Goal: Task Accomplishment & Management: Use online tool/utility

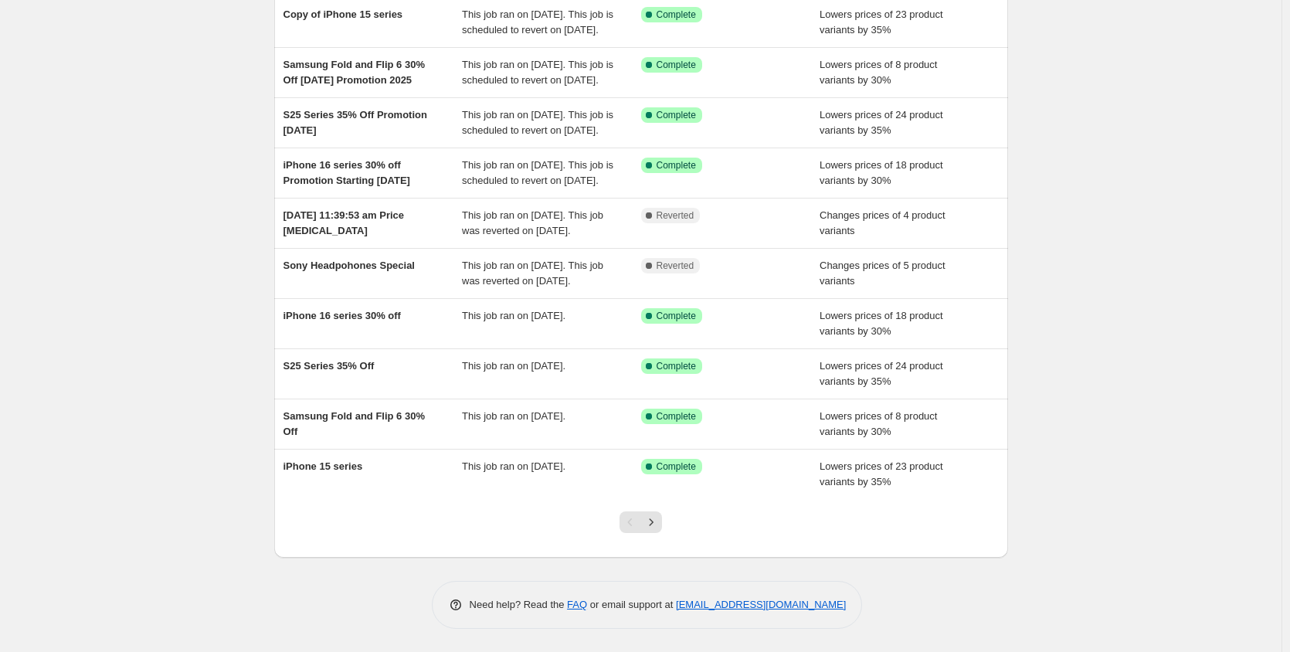
scroll to position [232, 0]
click at [658, 525] on icon "Next" at bounding box center [650, 521] width 15 height 15
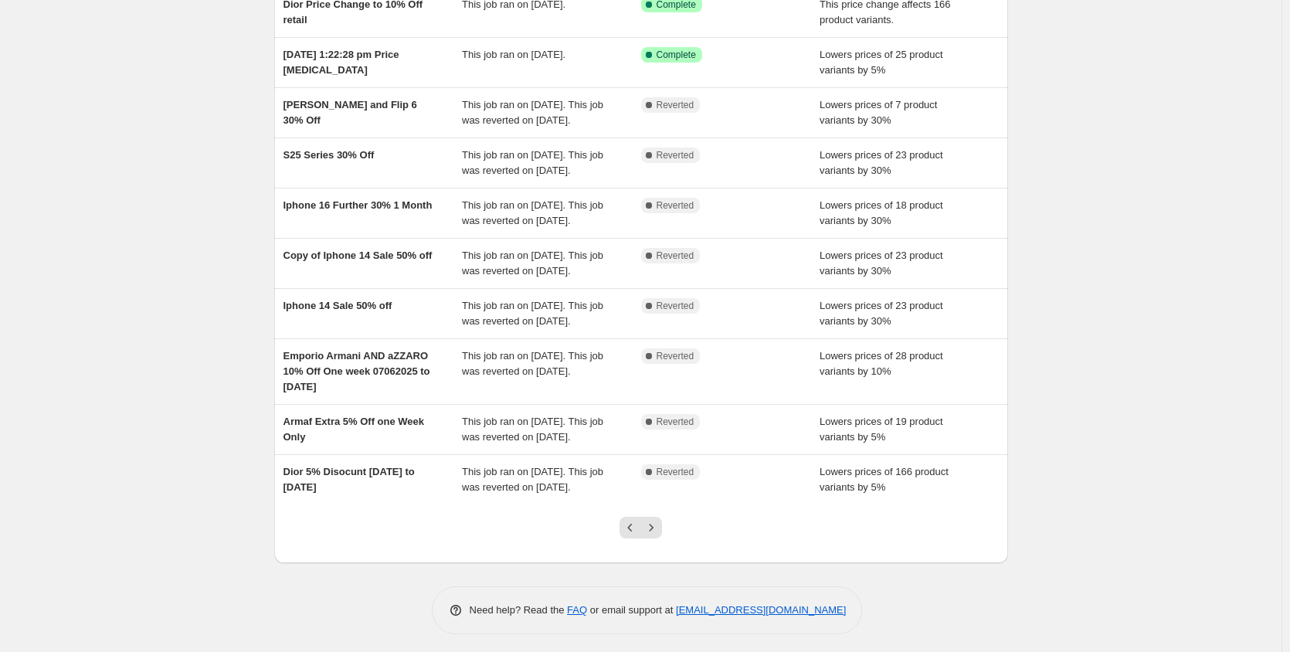
scroll to position [159, 0]
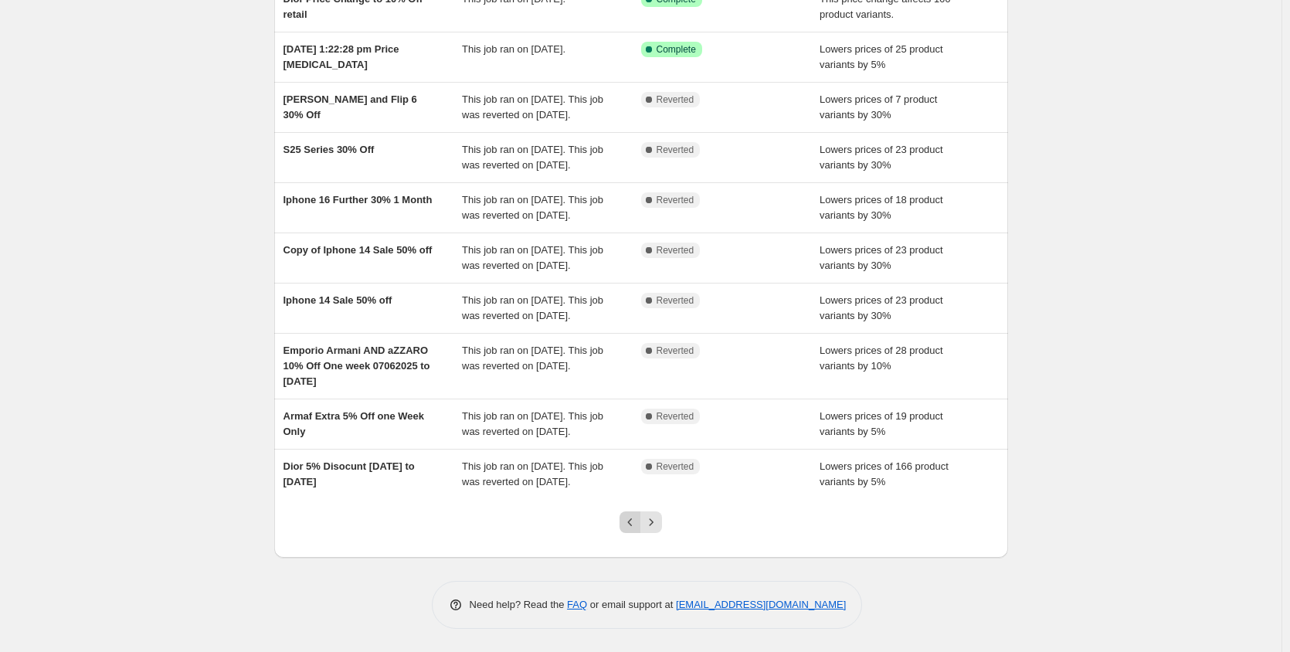
click at [625, 524] on button "Previous" at bounding box center [631, 522] width 22 height 22
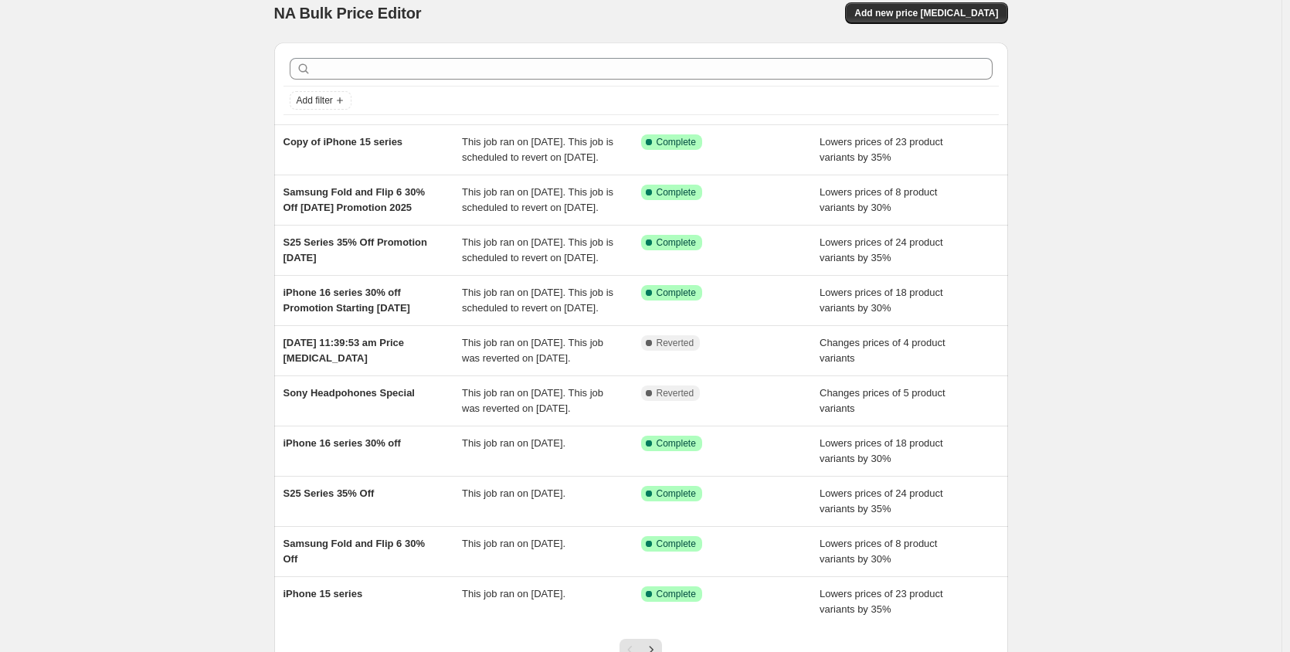
scroll to position [0, 0]
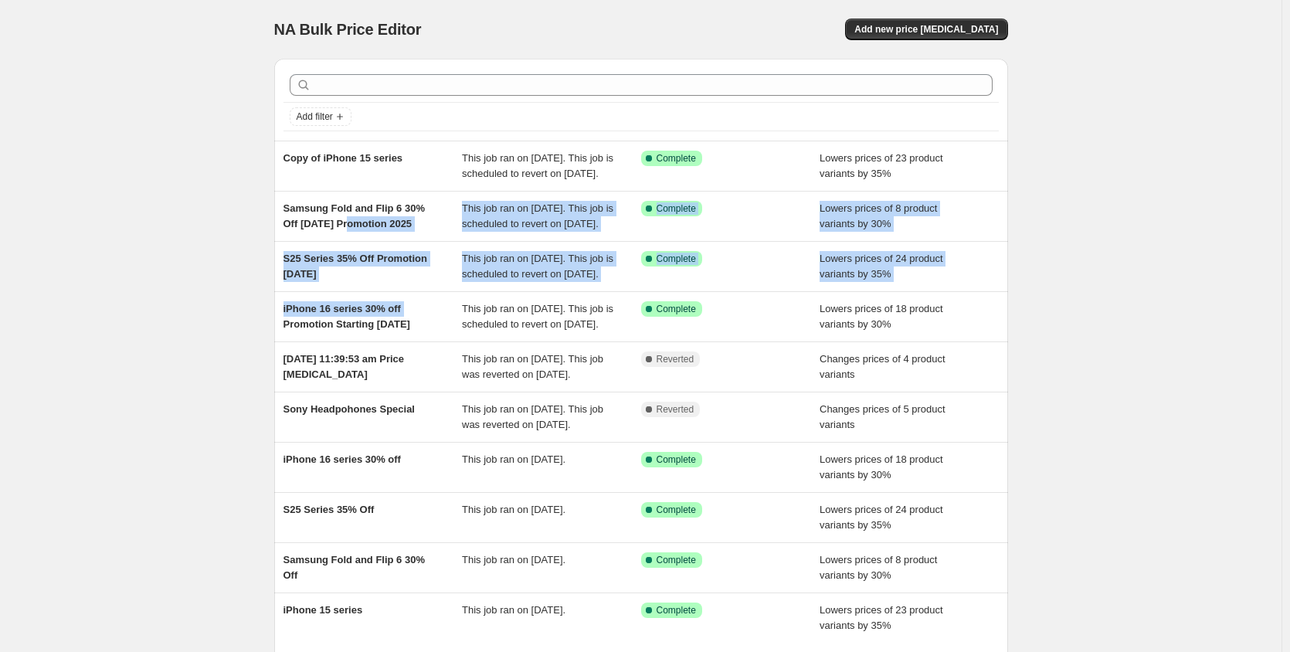
drag, startPoint x: 354, startPoint y: 238, endPoint x: 201, endPoint y: 373, distance: 204.1
click at [215, 379] on div "NA Bulk Price Editor. This page is ready NA Bulk Price Editor Add new price [ME…" at bounding box center [641, 398] width 1282 height 796
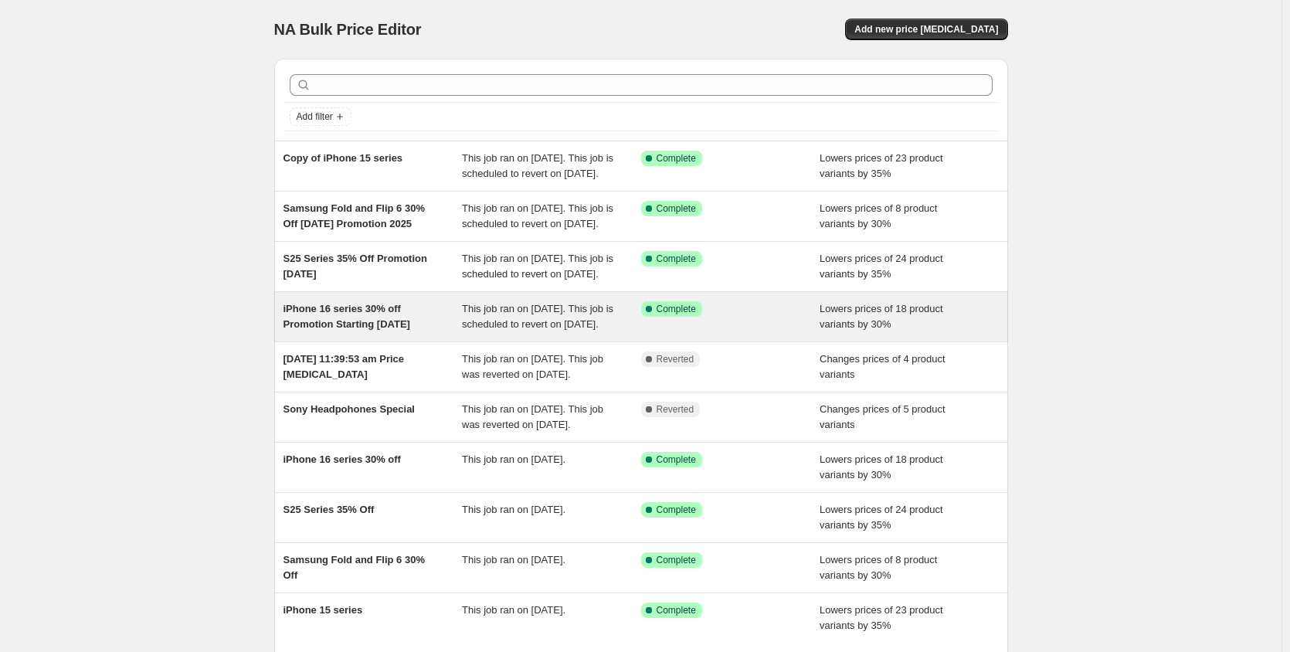
click at [369, 330] on span "iPhone 16 series 30% off Promotion Starting [DATE]" at bounding box center [346, 316] width 127 height 27
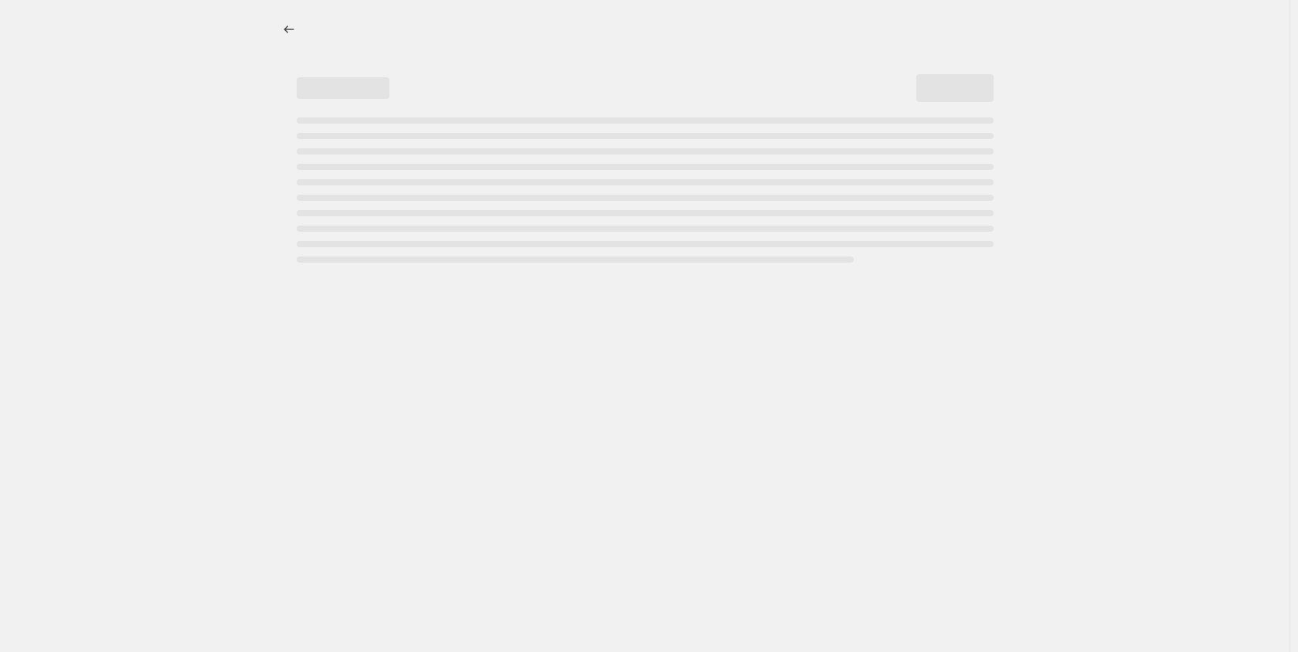
select select "percentage"
select select "no_change"
select select "collection"
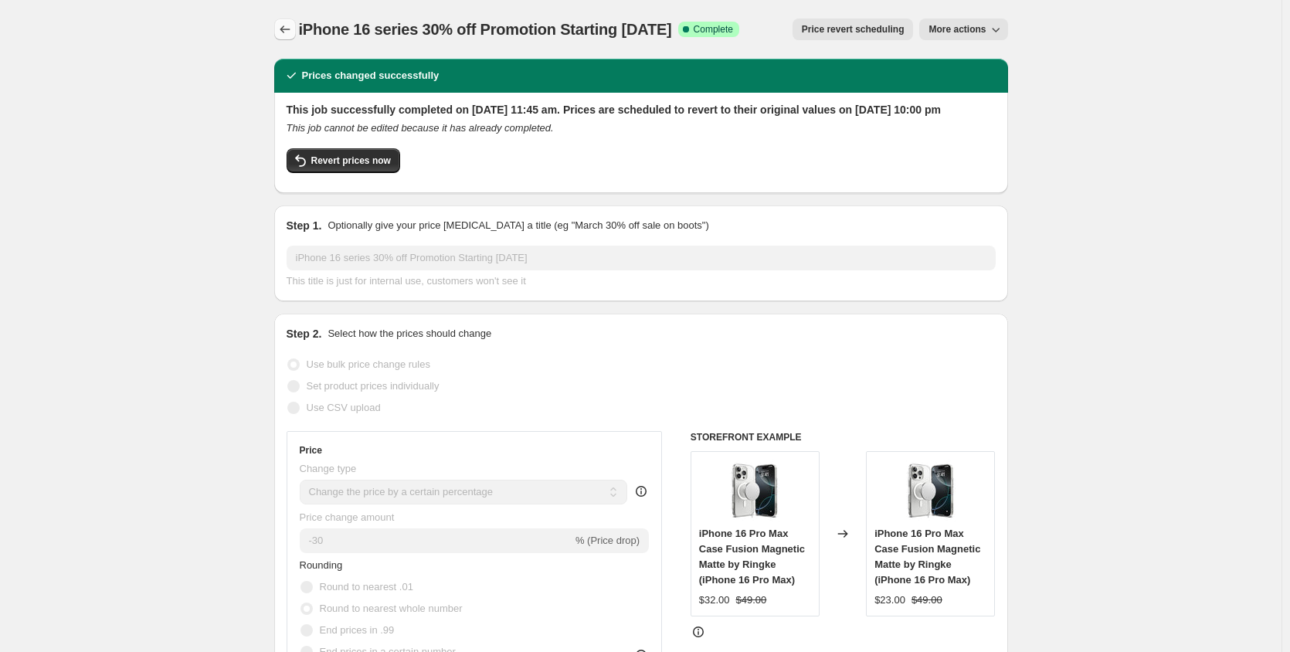
click at [291, 27] on icon "Price change jobs" at bounding box center [284, 29] width 15 height 15
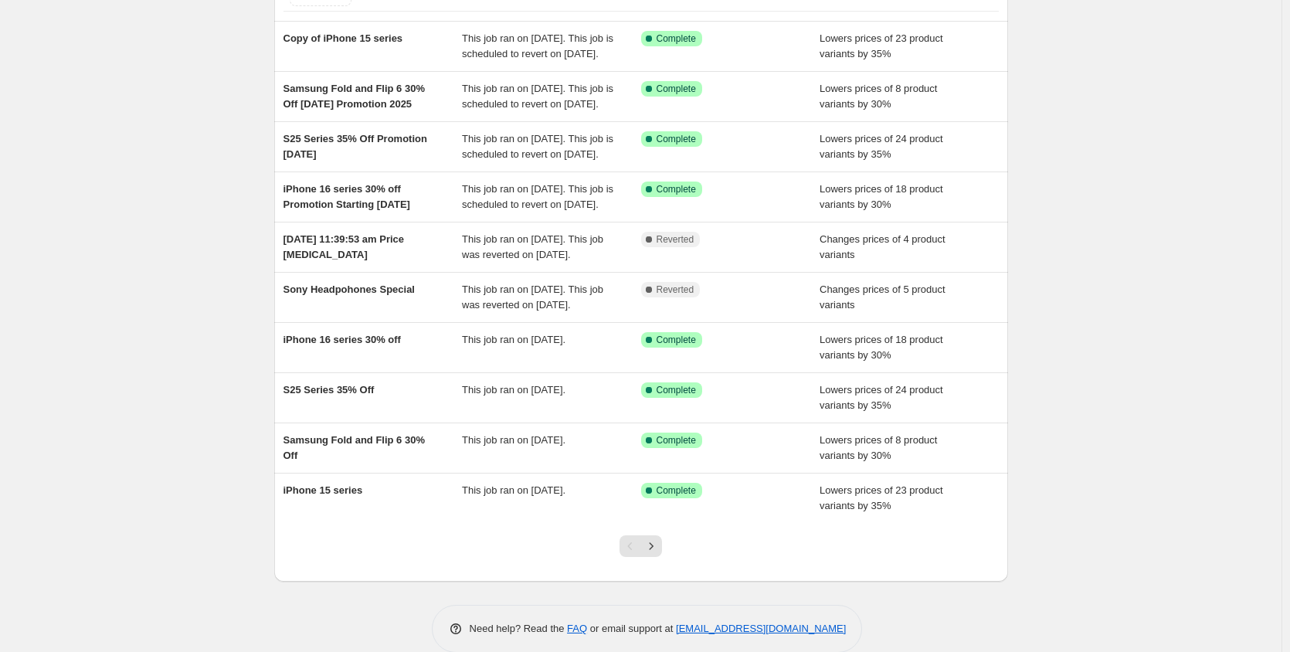
scroll to position [82, 0]
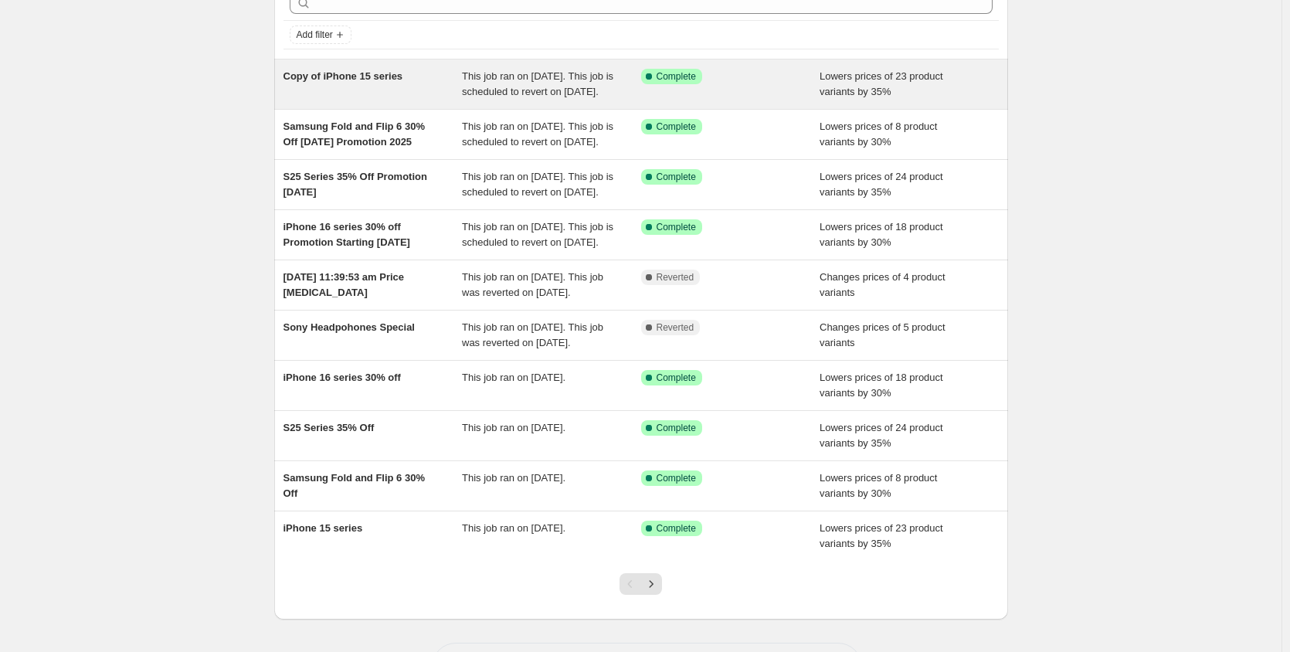
click at [383, 84] on div "Copy of iPhone 15 series" at bounding box center [372, 84] width 179 height 31
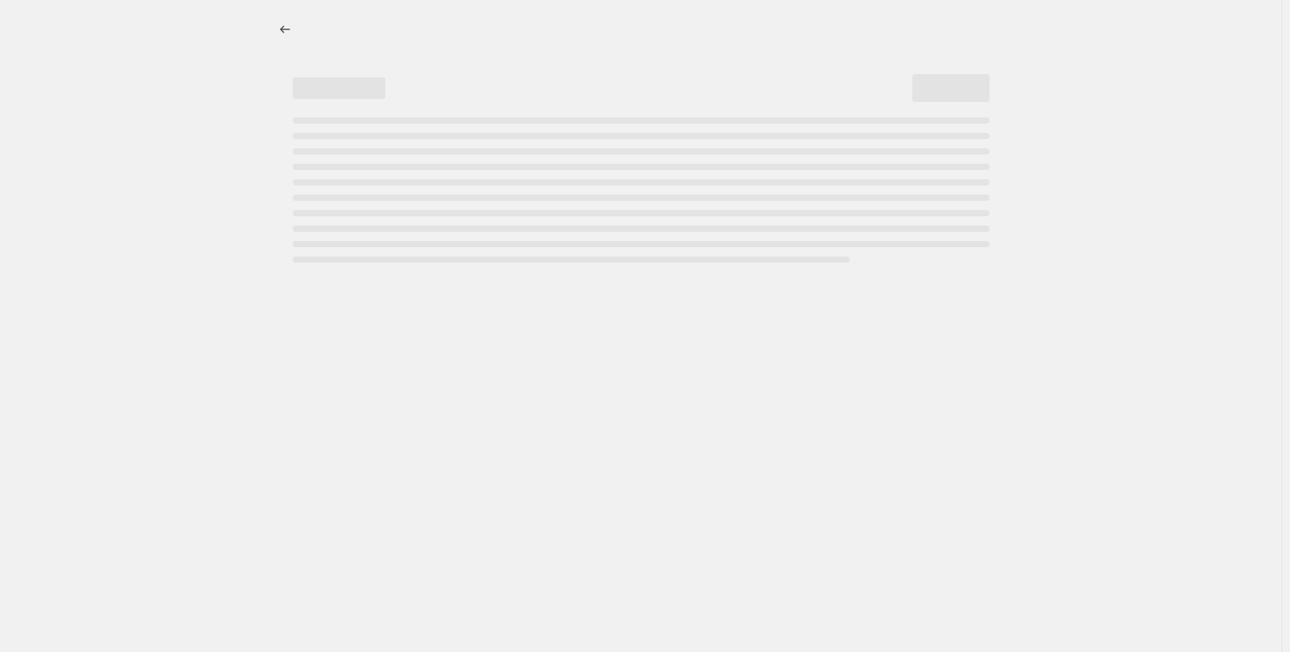
select select "percentage"
select select "no_change"
select select "collection"
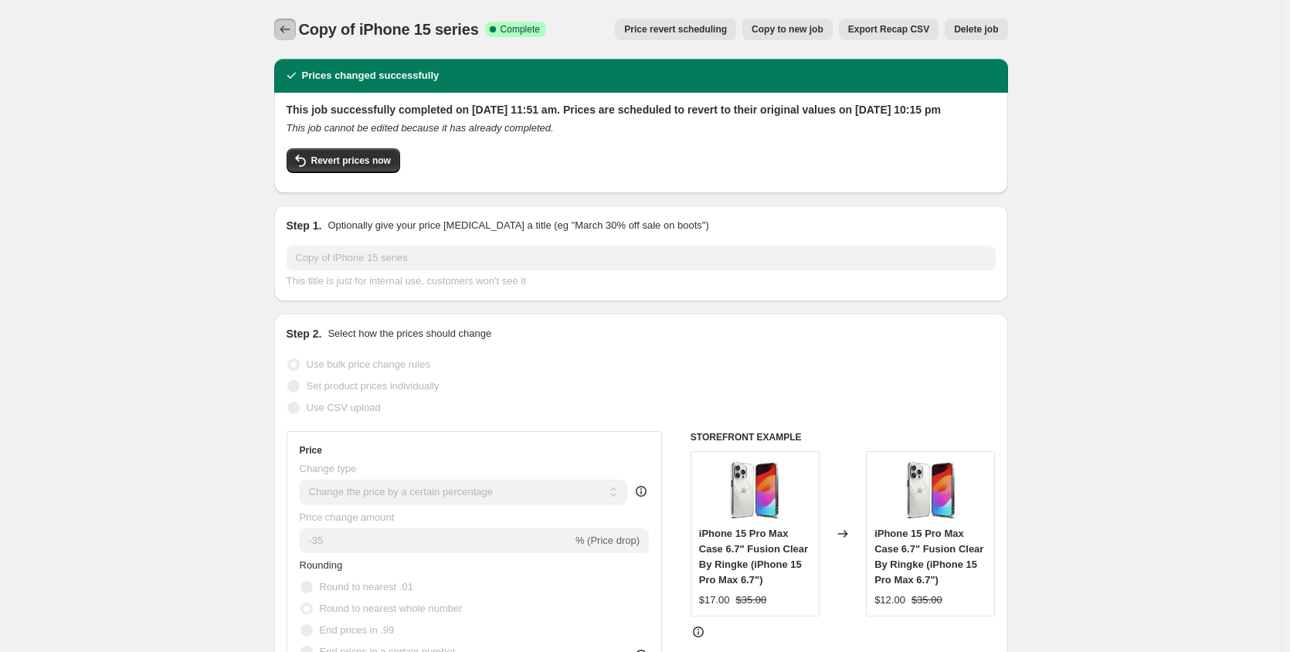
click at [293, 25] on icon "Price change jobs" at bounding box center [284, 29] width 15 height 15
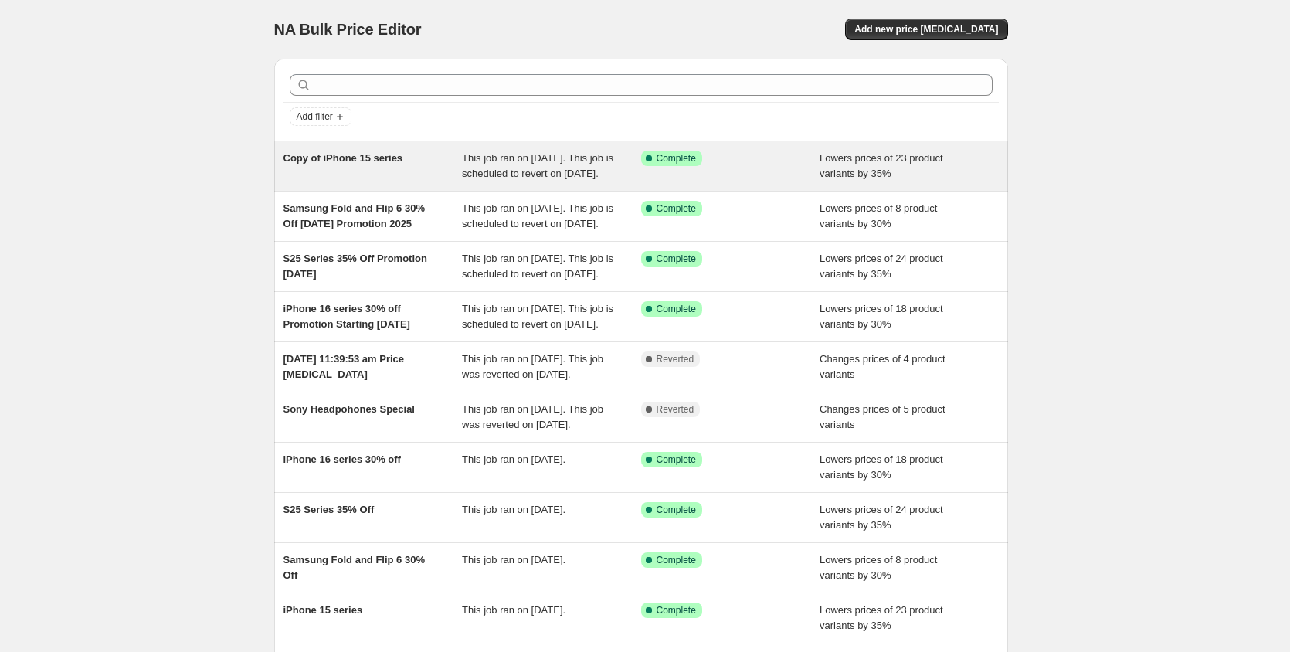
click at [552, 179] on span "This job ran on [DATE]. This job is scheduled to revert on [DATE]." at bounding box center [537, 165] width 151 height 27
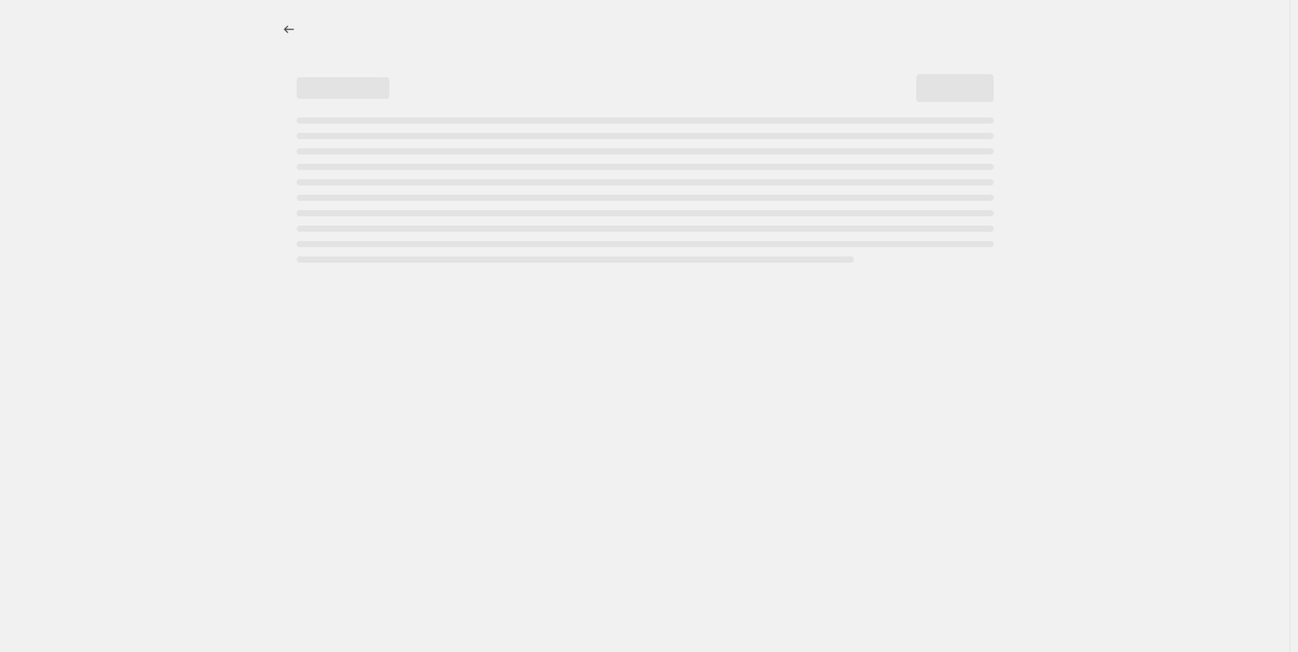
select select "percentage"
select select "no_change"
select select "collection"
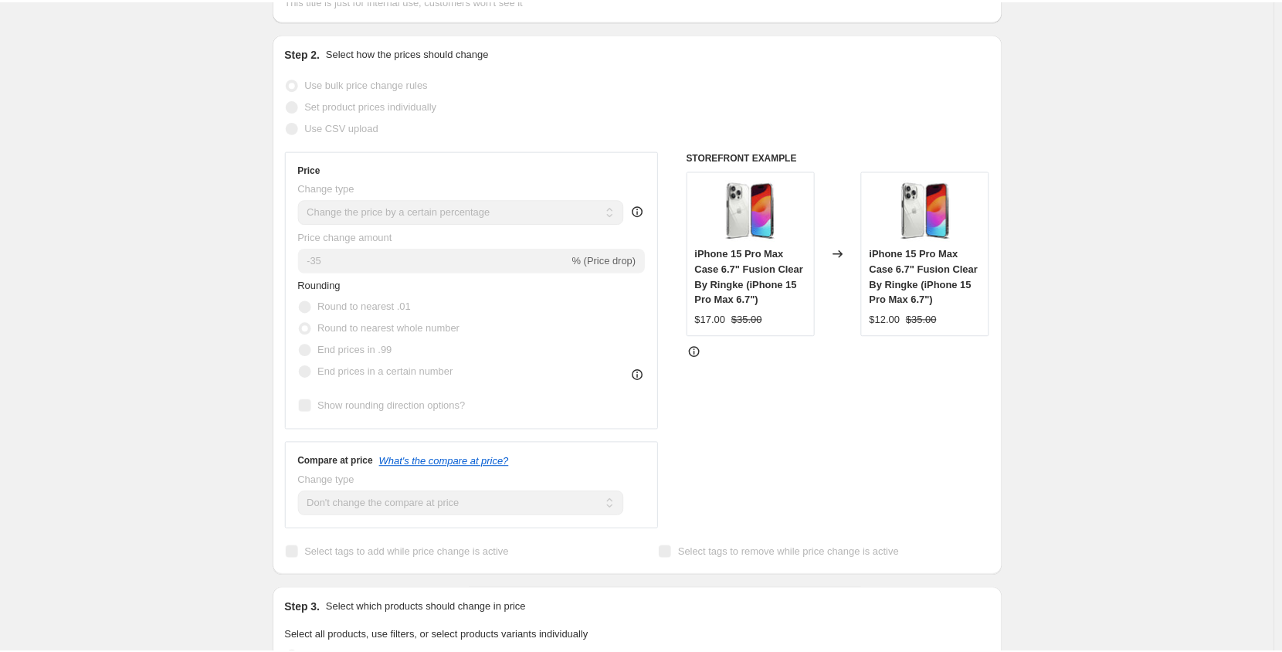
scroll to position [386, 0]
